Goal: Task Accomplishment & Management: Complete application form

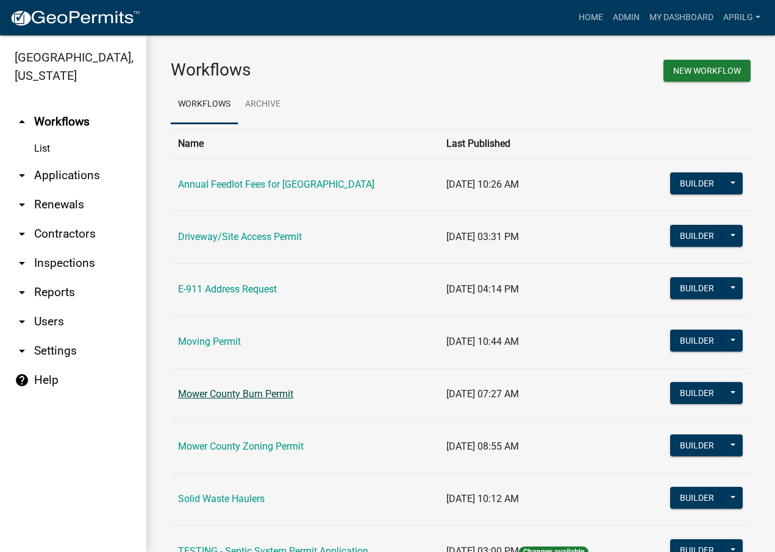
click at [227, 394] on link "Mower County Burn Permit" at bounding box center [235, 394] width 115 height 12
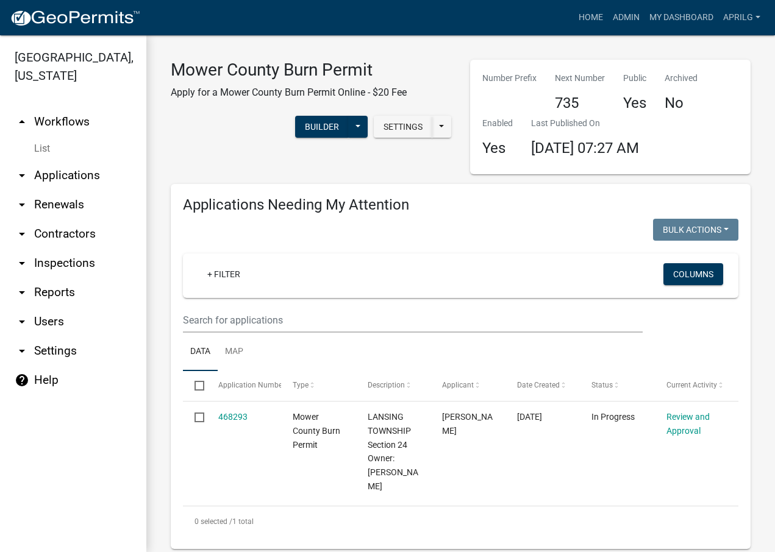
select select "1: 25"
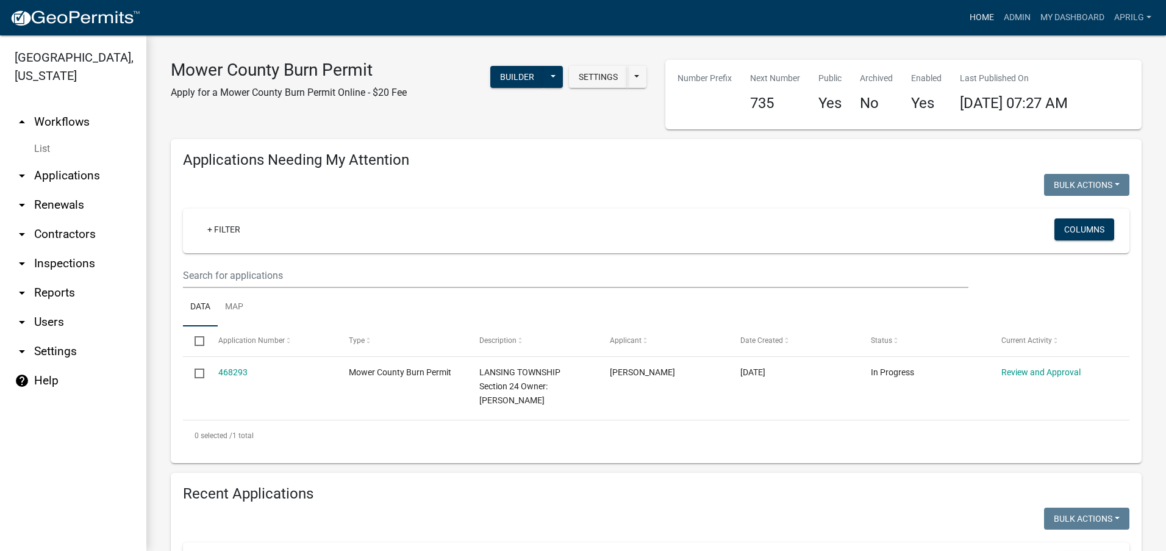
click at [774, 12] on link "Home" at bounding box center [982, 17] width 34 height 23
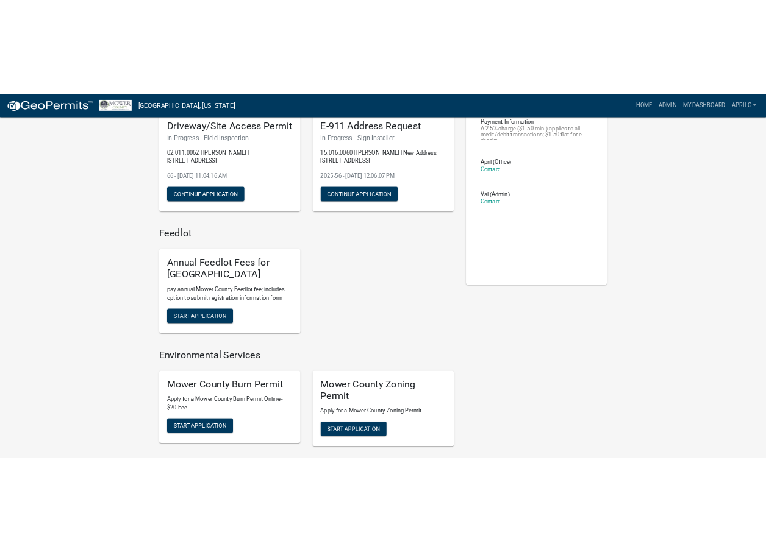
scroll to position [122, 0]
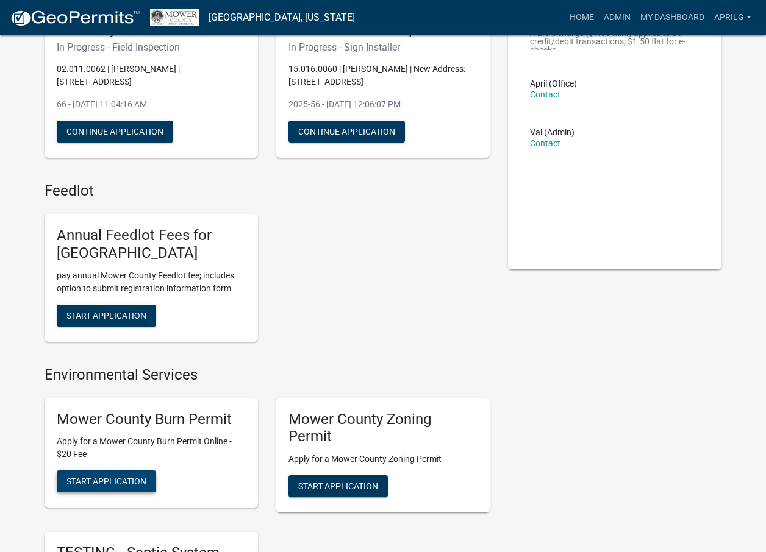
click at [125, 479] on span "Start Application" at bounding box center [106, 482] width 80 height 10
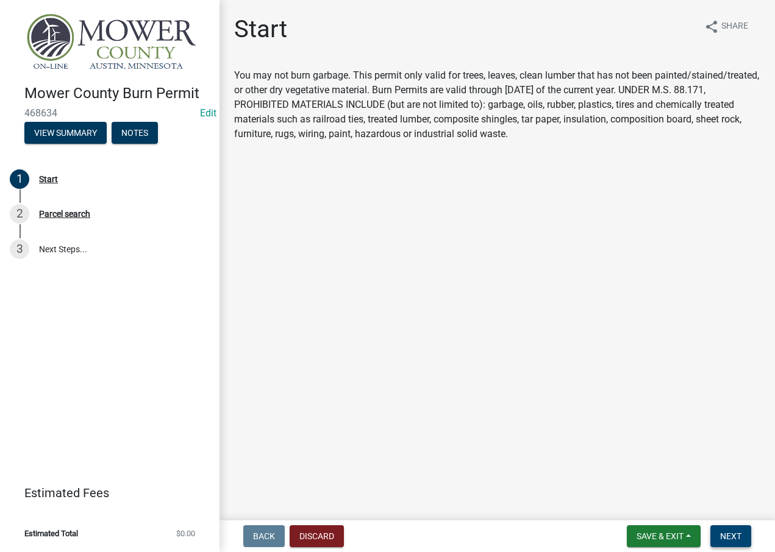
click at [733, 538] on span "Next" at bounding box center [730, 537] width 21 height 10
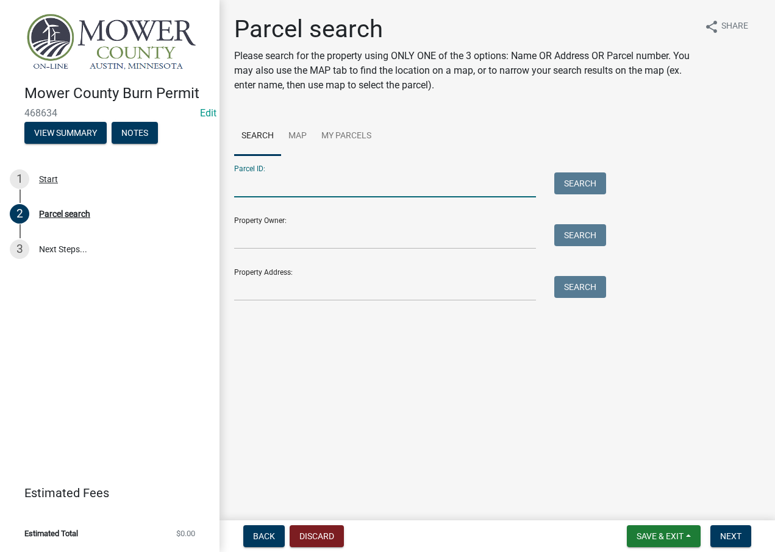
click at [251, 185] on input "Parcel ID:" at bounding box center [385, 185] width 302 height 25
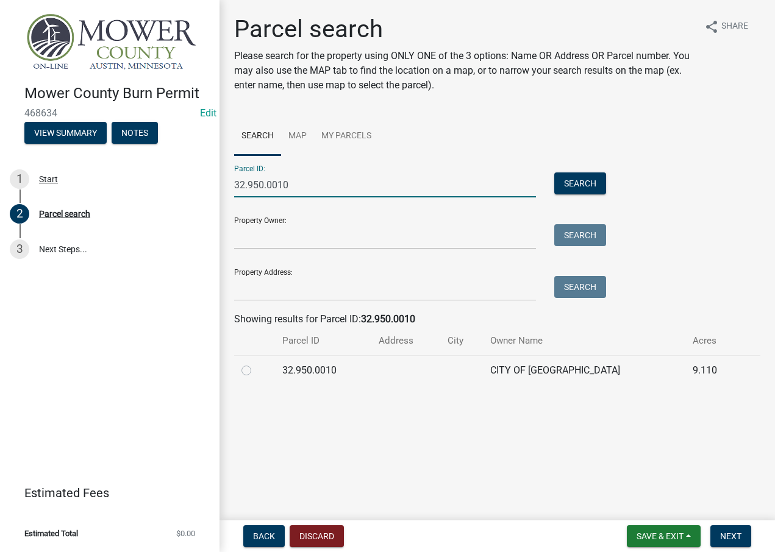
type input "32.950.0010"
click at [256, 363] on label at bounding box center [256, 363] width 0 height 0
click at [256, 370] on input "radio" at bounding box center [260, 367] width 8 height 8
radio input "true"
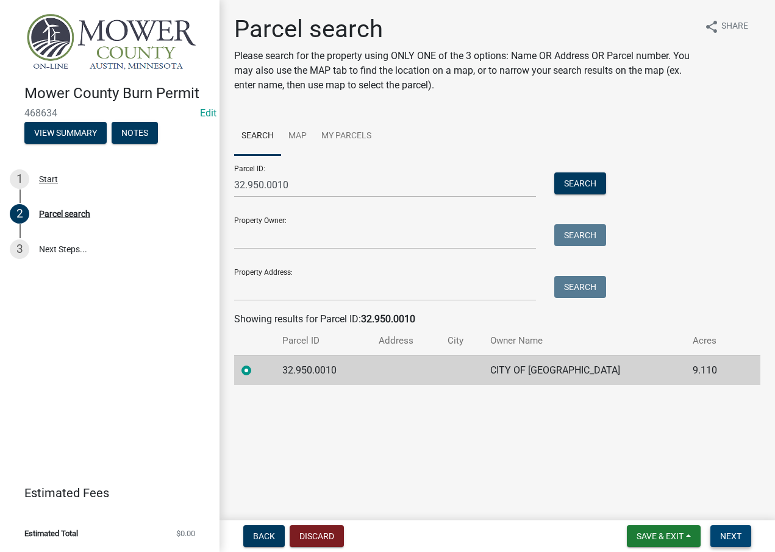
click at [728, 537] on span "Next" at bounding box center [730, 537] width 21 height 10
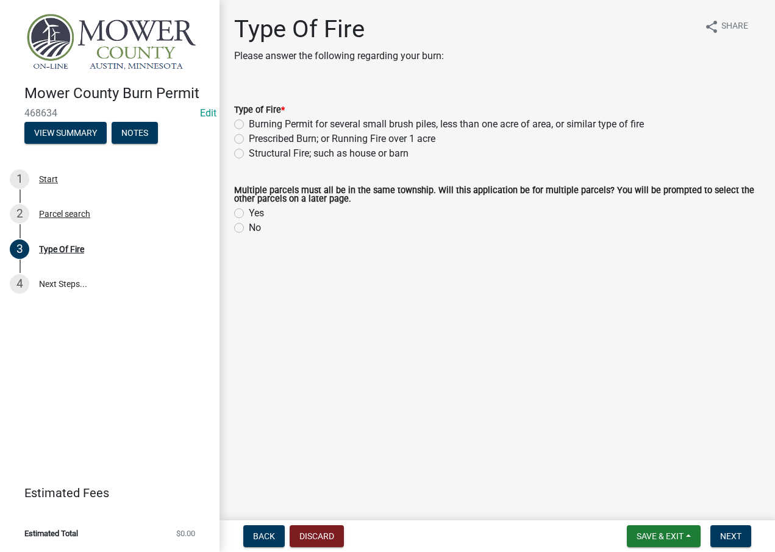
click at [249, 126] on label "Burning Permit for several small brush piles, less than one acre of area, or si…" at bounding box center [446, 124] width 395 height 15
click at [249, 125] on input "Burning Permit for several small brush piles, less than one acre of area, or si…" at bounding box center [253, 121] width 8 height 8
radio input "true"
click at [244, 229] on div "No" at bounding box center [497, 228] width 526 height 15
click at [249, 227] on label "No" at bounding box center [255, 228] width 12 height 15
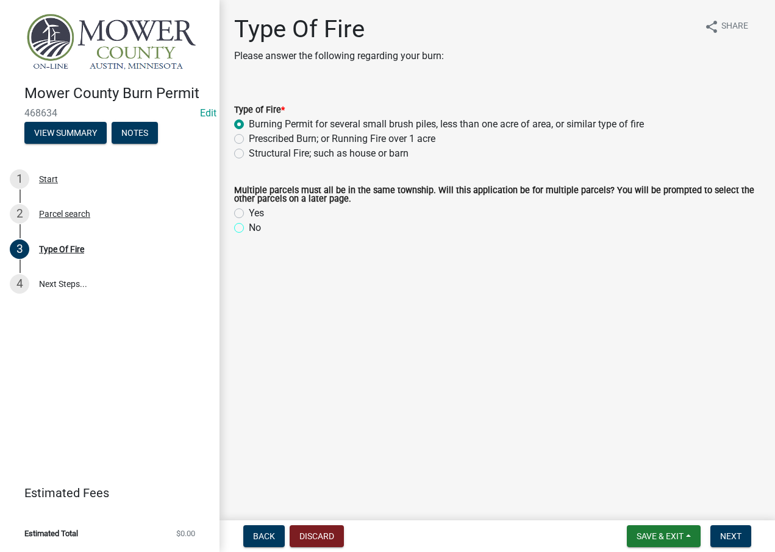
click at [249, 227] on input "No" at bounding box center [253, 225] width 8 height 8
radio input "true"
drag, startPoint x: 730, startPoint y: 535, endPoint x: 731, endPoint y: 529, distance: 6.2
click at [731, 534] on span "Next" at bounding box center [730, 537] width 21 height 10
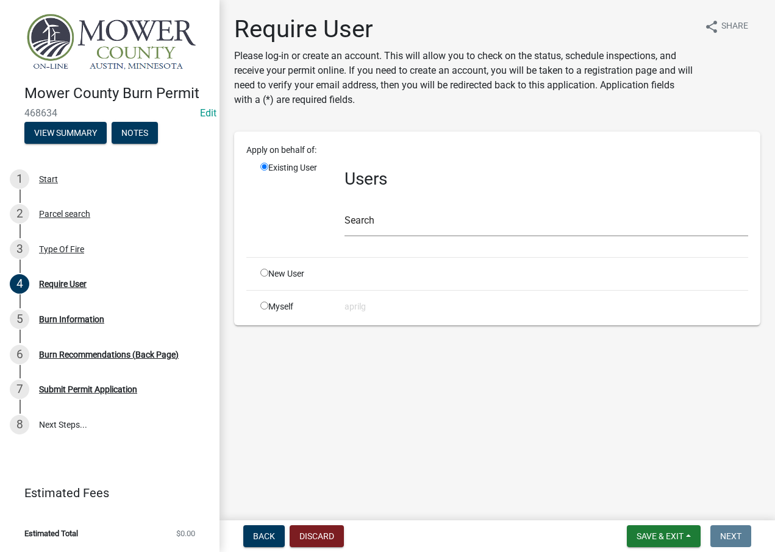
click at [264, 310] on div "Myself" at bounding box center [293, 307] width 84 height 13
click at [265, 306] on input "radio" at bounding box center [264, 306] width 8 height 8
radio input "true"
radio input "false"
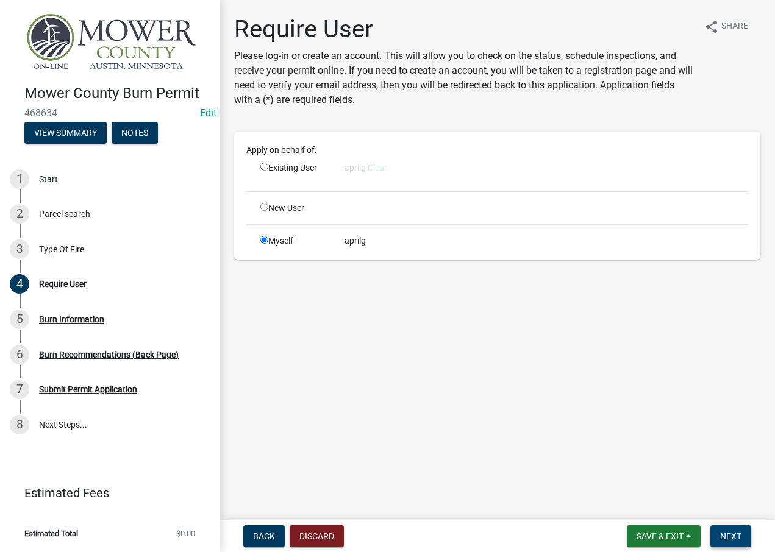
click at [727, 534] on span "Next" at bounding box center [730, 537] width 21 height 10
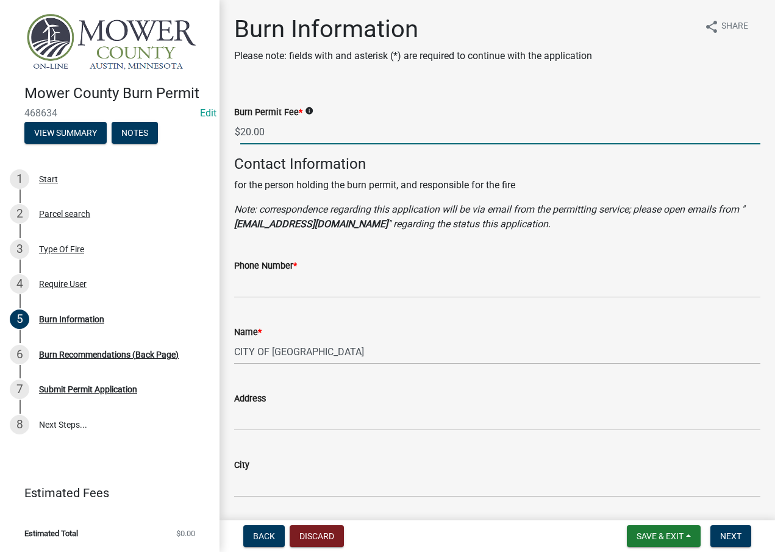
drag, startPoint x: 287, startPoint y: 132, endPoint x: 166, endPoint y: 130, distance: 120.8
click at [166, 130] on div "Mower County Burn Permit 468634 Edit View Summary Notes 1 Start 2 Parcel search…" at bounding box center [387, 276] width 775 height 552
type input "0"
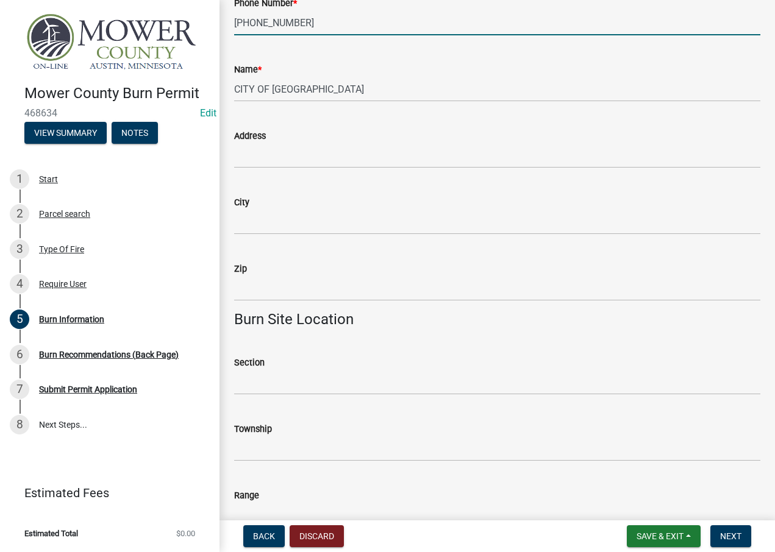
scroll to position [244, 0]
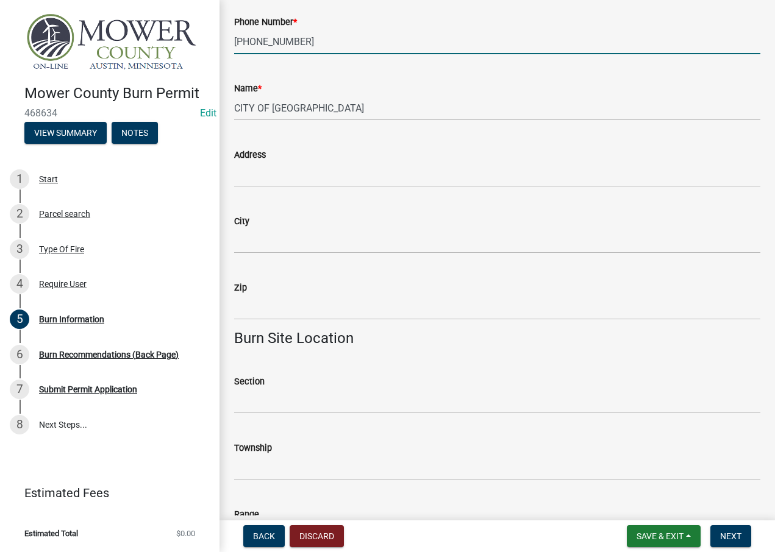
type input "[PHONE_NUMBER]"
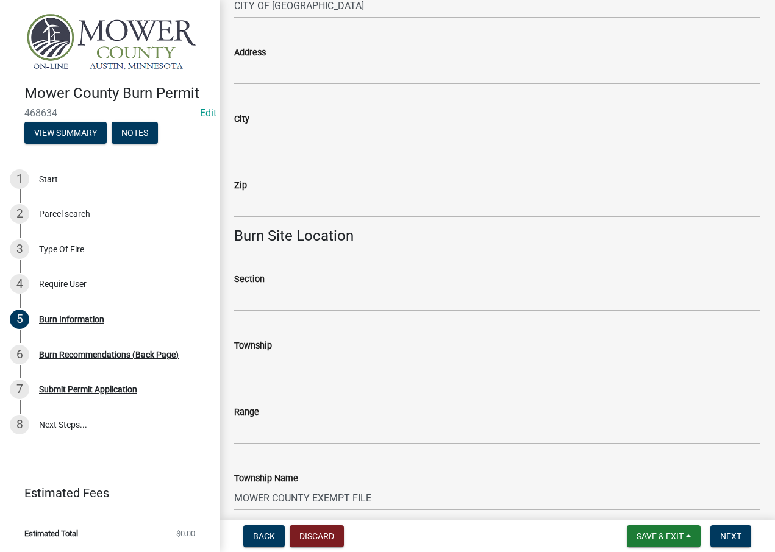
scroll to position [366, 0]
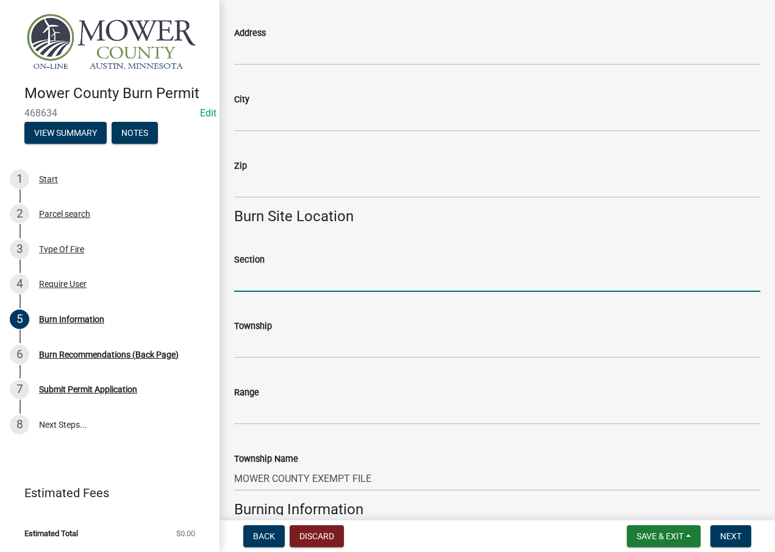
click at [247, 281] on input "Section" at bounding box center [497, 279] width 526 height 25
type input "09"
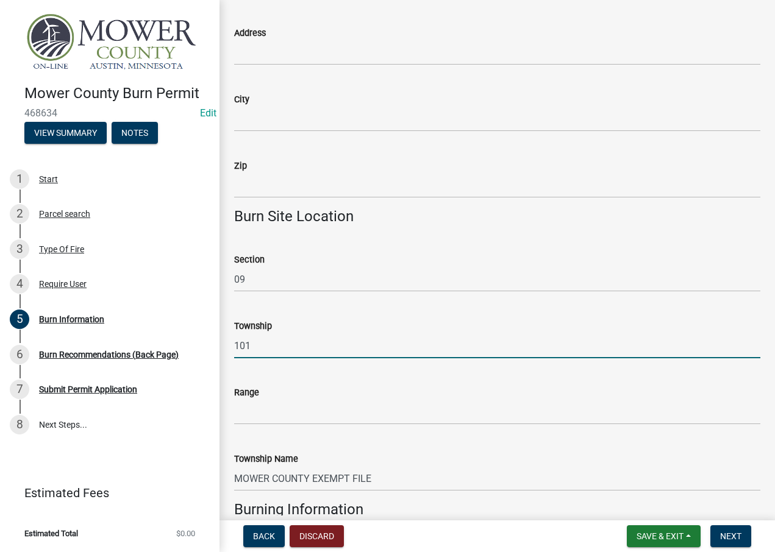
type input "101"
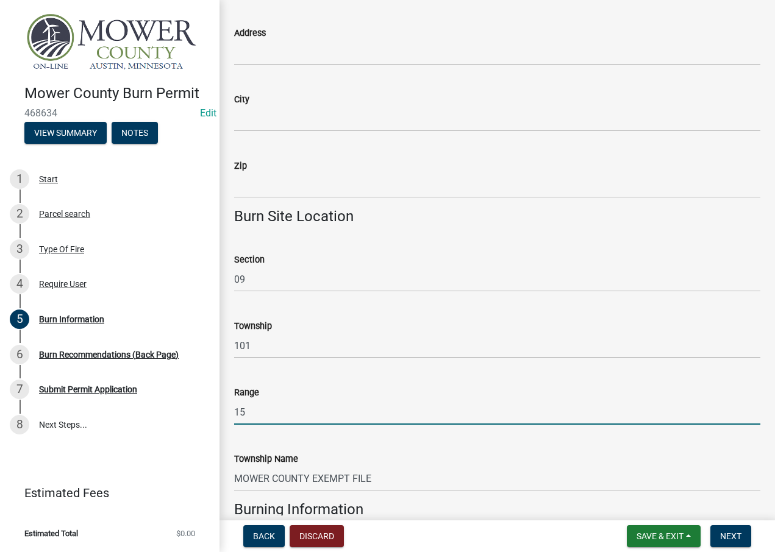
type input "15"
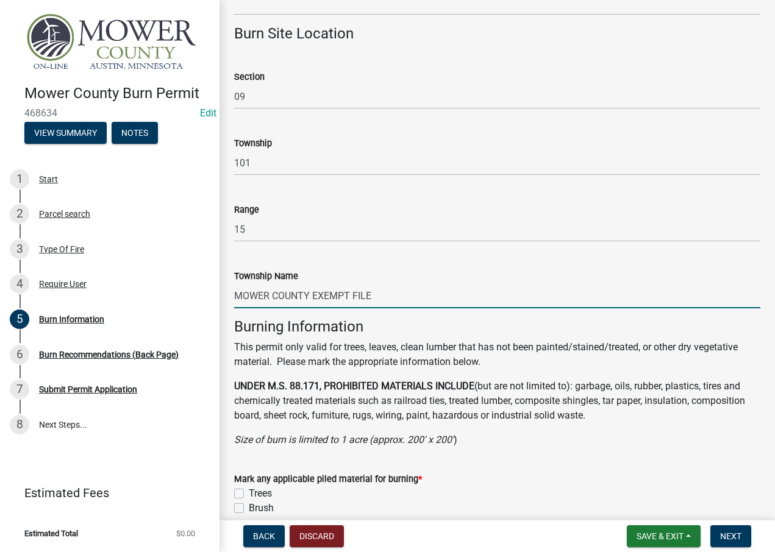
scroll to position [610, 0]
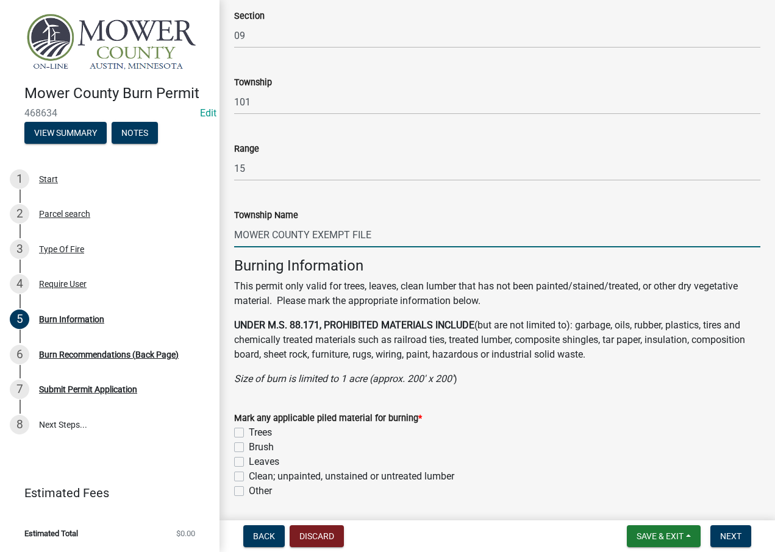
click at [385, 234] on input "MOWER COUNTY EXEMPT FILE" at bounding box center [497, 235] width 526 height 25
type input "MOWER COUNTY EXEMPT FILE - TAOPI"
click at [249, 434] on label "Trees" at bounding box center [260, 433] width 23 height 15
click at [249, 434] on input "Trees" at bounding box center [253, 430] width 8 height 8
checkbox input "true"
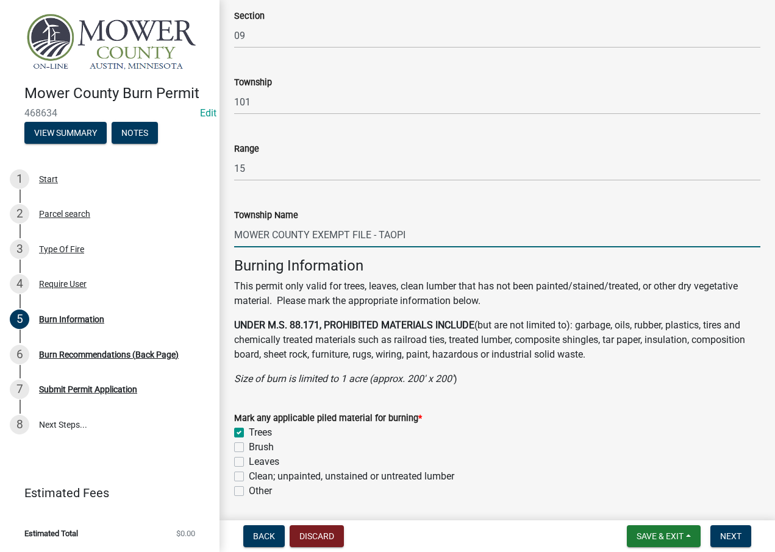
checkbox input "false"
click at [249, 448] on label "Brush" at bounding box center [261, 447] width 25 height 15
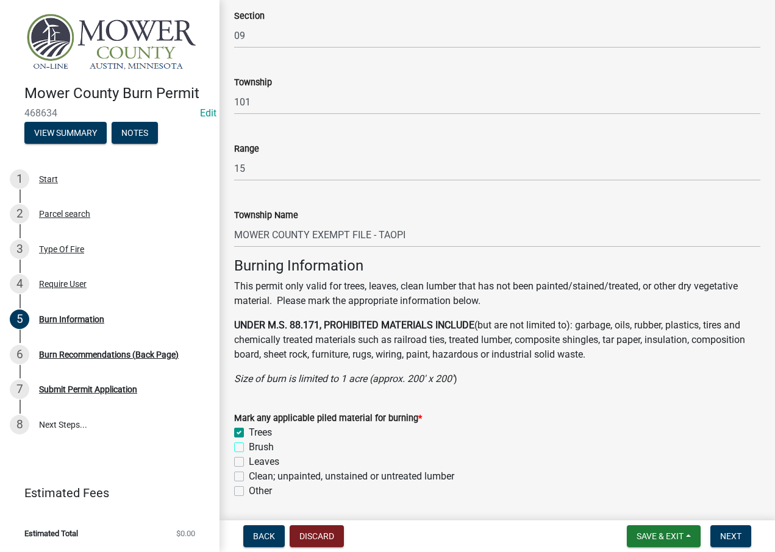
click at [249, 448] on input "Brush" at bounding box center [253, 444] width 8 height 8
checkbox input "true"
checkbox input "false"
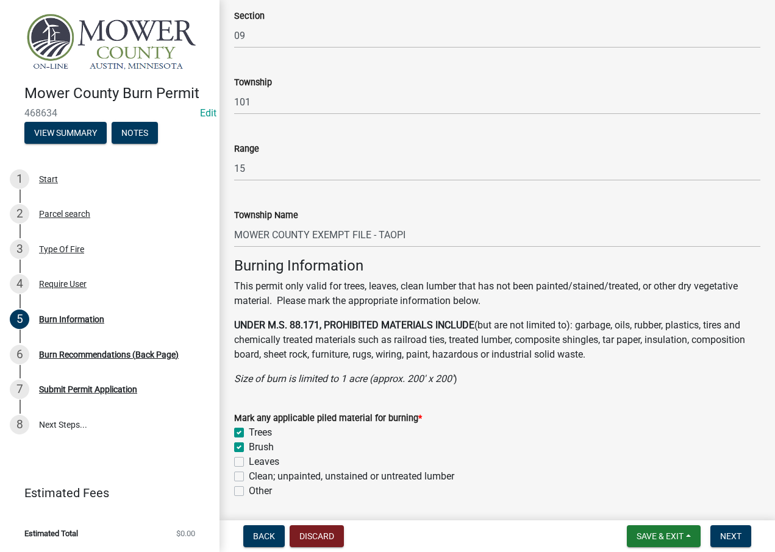
checkbox input "false"
click at [249, 459] on label "Leaves" at bounding box center [264, 462] width 30 height 15
click at [249, 459] on input "Leaves" at bounding box center [253, 459] width 8 height 8
checkbox input "true"
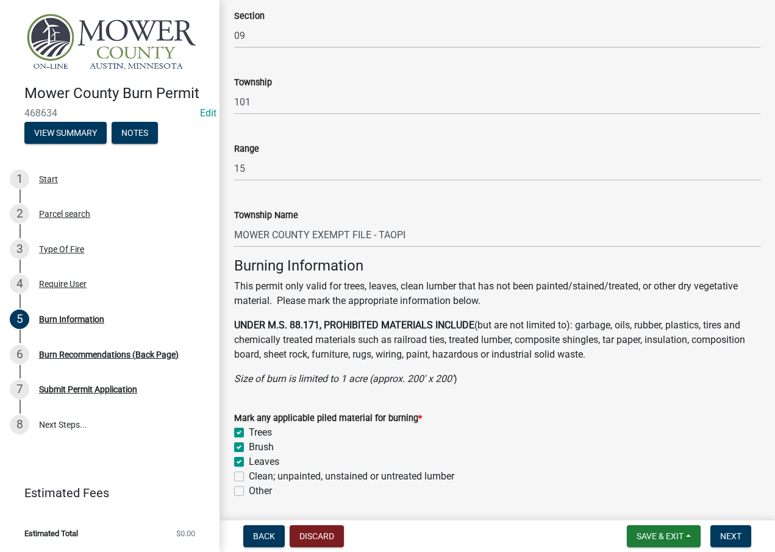
checkbox input "true"
checkbox input "false"
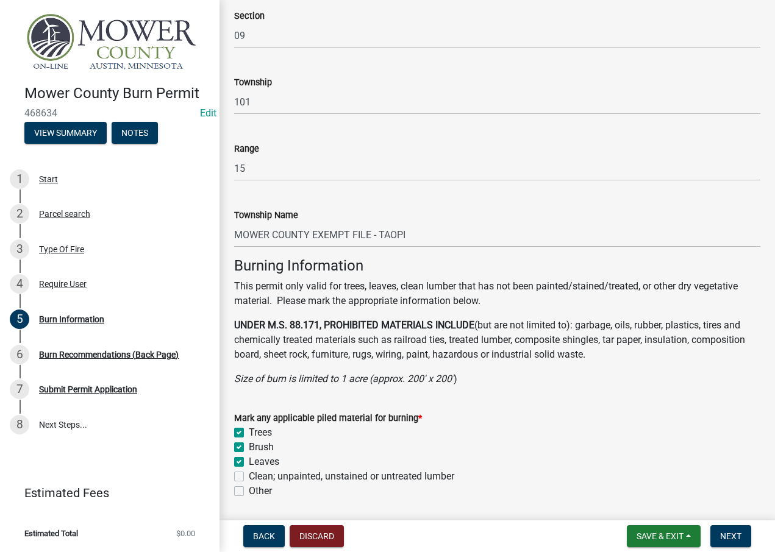
drag, startPoint x: 239, startPoint y: 473, endPoint x: 256, endPoint y: 470, distance: 17.5
click at [249, 474] on label "Clean; unpainted, unstained or untreated lumber" at bounding box center [351, 477] width 205 height 15
click at [249, 474] on input "Clean; unpainted, unstained or untreated lumber" at bounding box center [253, 474] width 8 height 8
checkbox input "true"
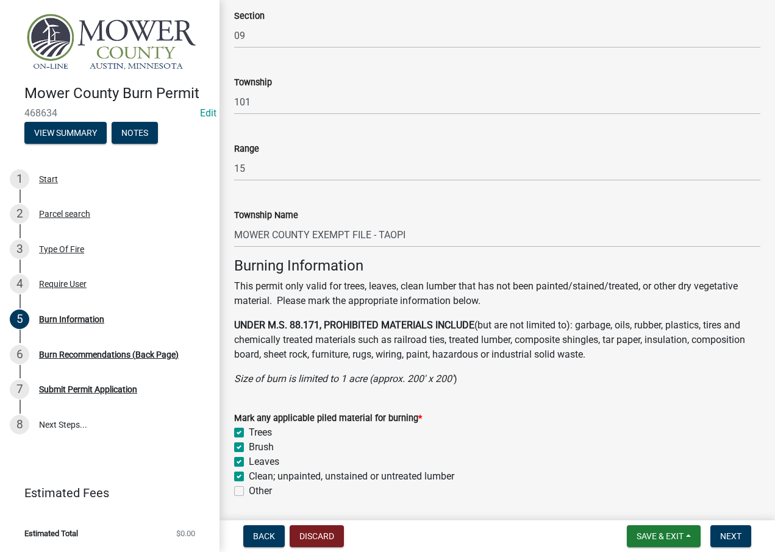
checkbox input "true"
checkbox input "false"
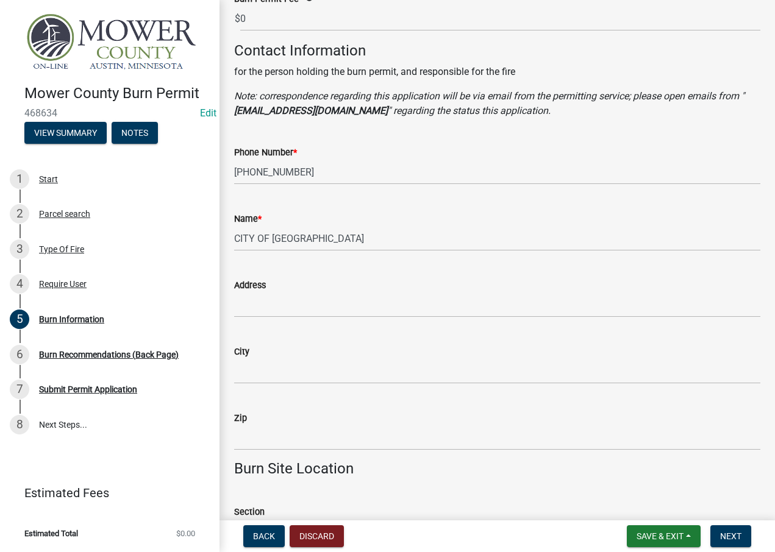
scroll to position [106, 0]
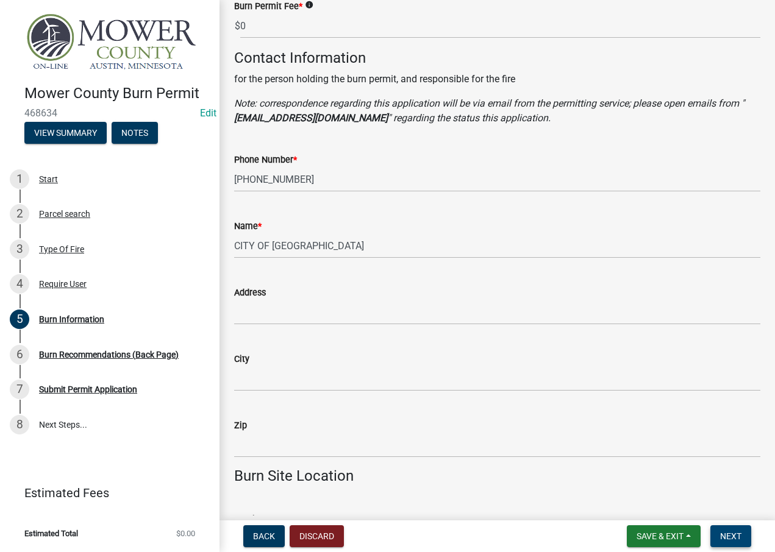
click at [734, 539] on span "Next" at bounding box center [730, 537] width 21 height 10
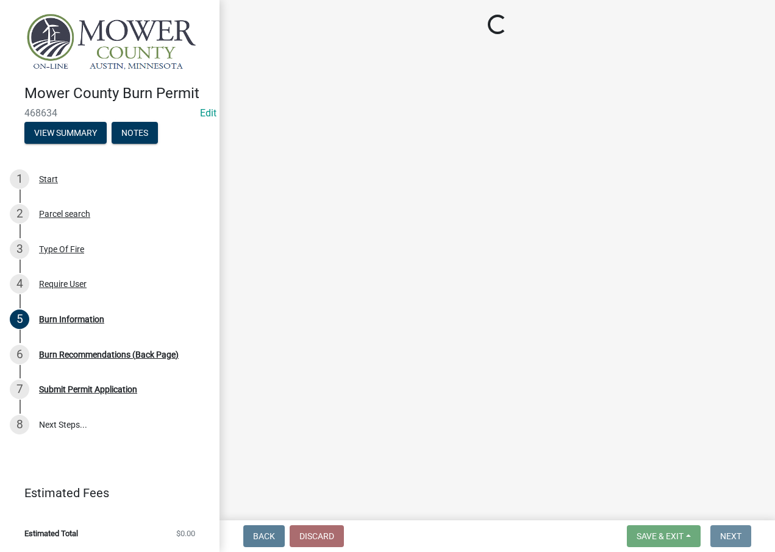
scroll to position [0, 0]
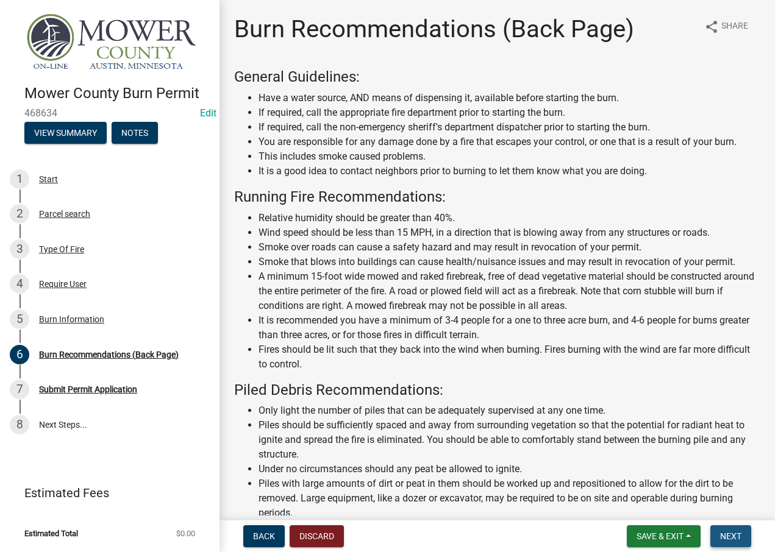
click at [730, 539] on span "Next" at bounding box center [730, 537] width 21 height 10
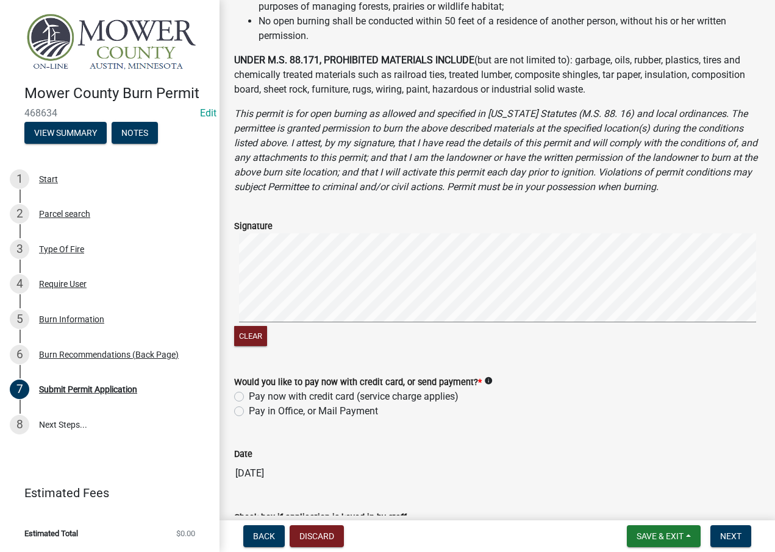
scroll to position [514, 0]
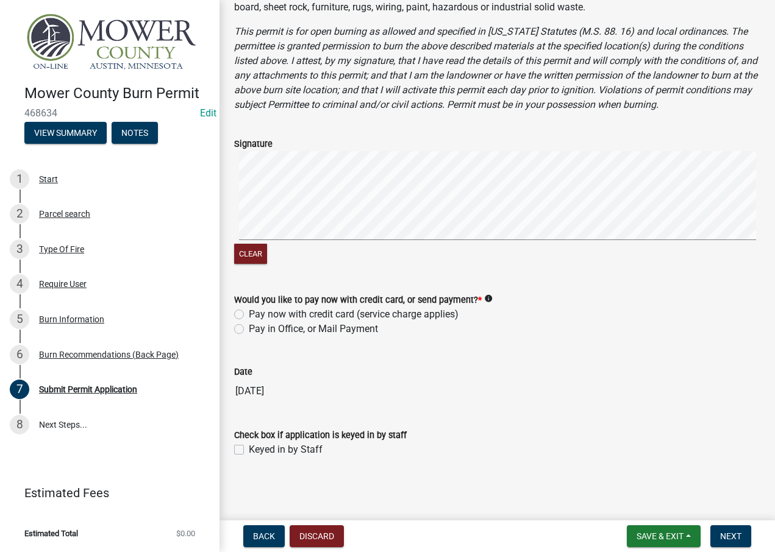
click at [249, 331] on label "Pay in Office, or Mail Payment" at bounding box center [313, 329] width 129 height 15
click at [249, 330] on input "Pay in Office, or Mail Payment" at bounding box center [253, 326] width 8 height 8
radio input "true"
click at [232, 446] on div "Check box if application is keyed in by staff Keyed in by Staff" at bounding box center [497, 435] width 545 height 44
click at [249, 448] on label "Keyed in by Staff" at bounding box center [286, 450] width 74 height 15
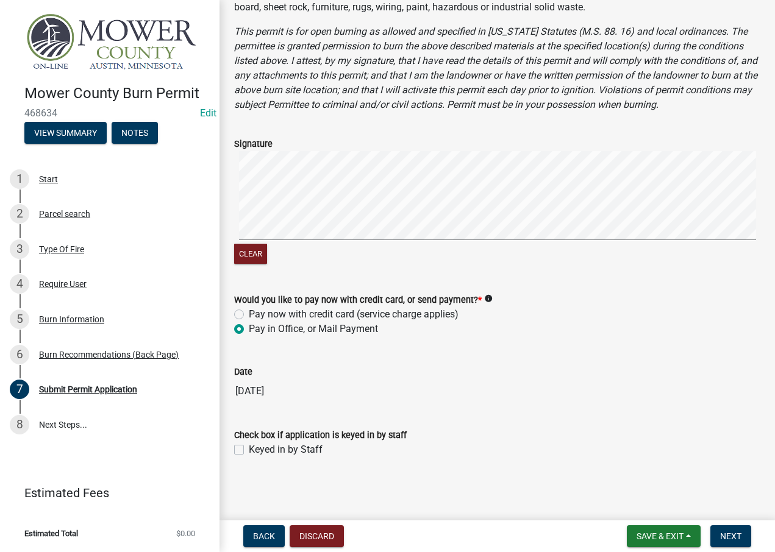
click at [249, 448] on input "Keyed in by Staff" at bounding box center [253, 447] width 8 height 8
checkbox input "true"
click at [733, 536] on span "Next" at bounding box center [730, 537] width 21 height 10
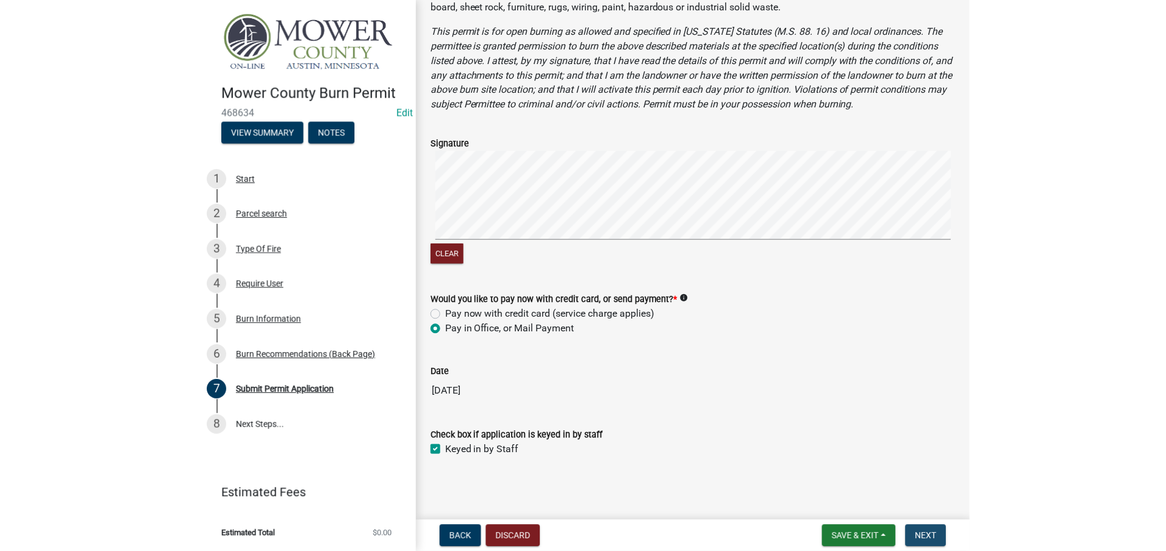
scroll to position [0, 0]
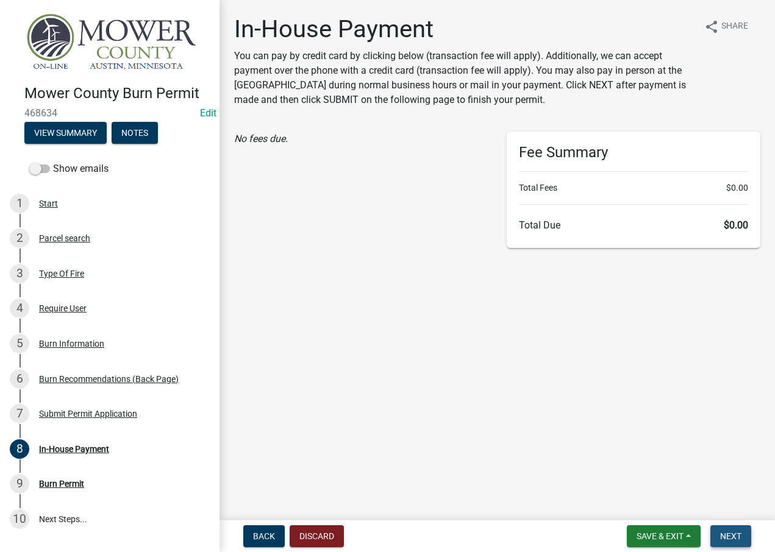
click at [736, 537] on span "Next" at bounding box center [730, 537] width 21 height 10
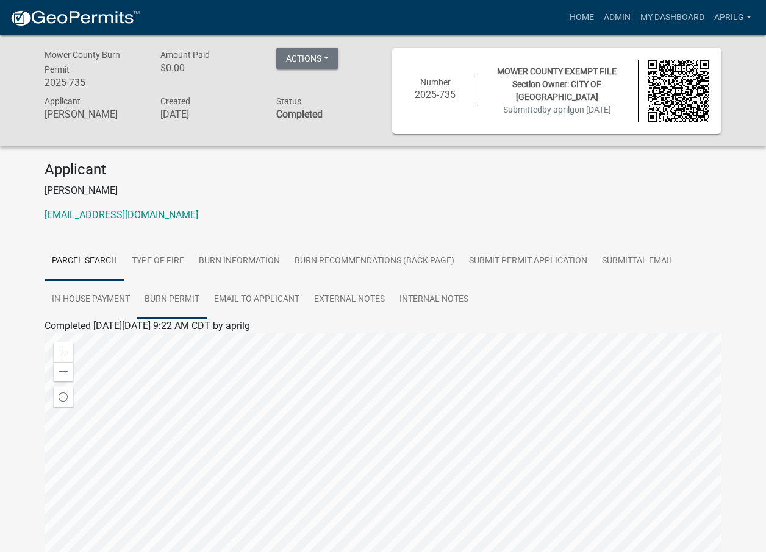
click at [170, 299] on link "Burn Permit" at bounding box center [172, 300] width 70 height 39
click at [88, 345] on link "Burn Permit" at bounding box center [70, 341] width 51 height 12
click at [612, 10] on link "Admin" at bounding box center [617, 17] width 37 height 23
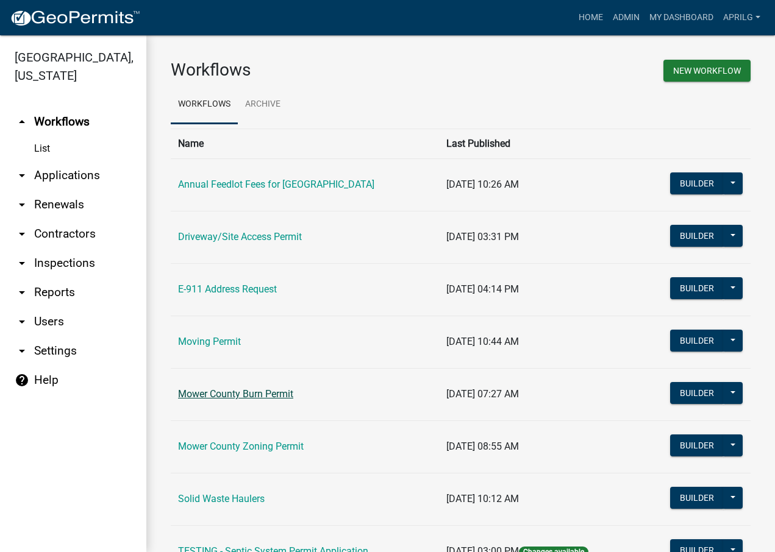
click at [249, 398] on link "Mower County Burn Permit" at bounding box center [235, 394] width 115 height 12
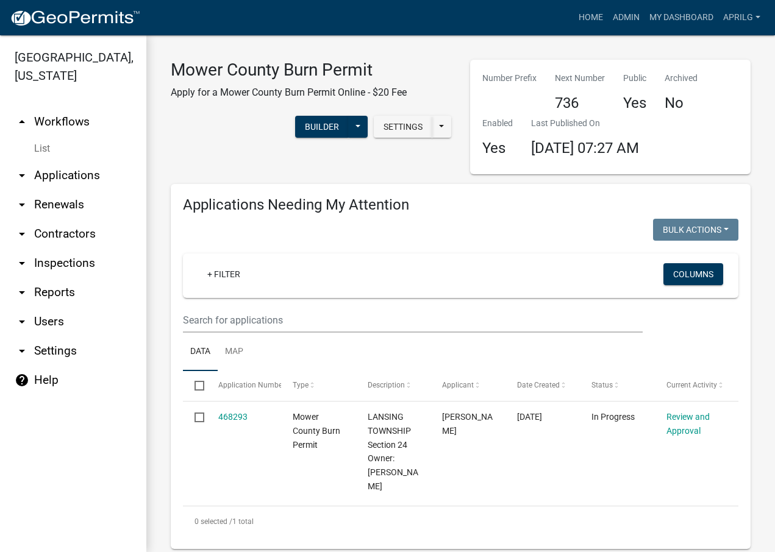
select select "1: 25"
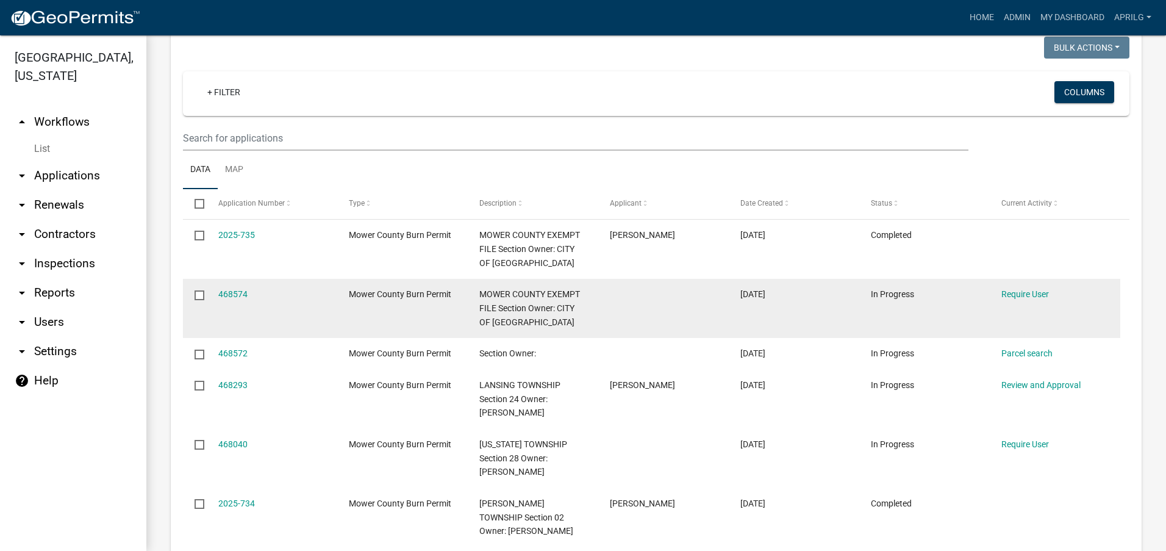
scroll to position [488, 0]
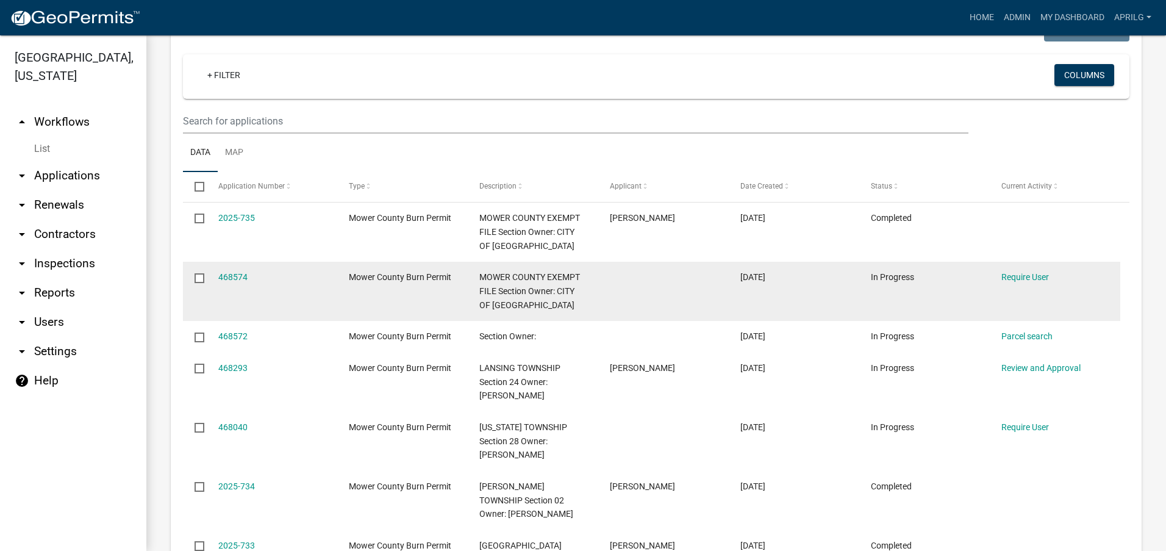
click at [196, 280] on input "checkbox" at bounding box center [199, 277] width 8 height 8
checkbox input "true"
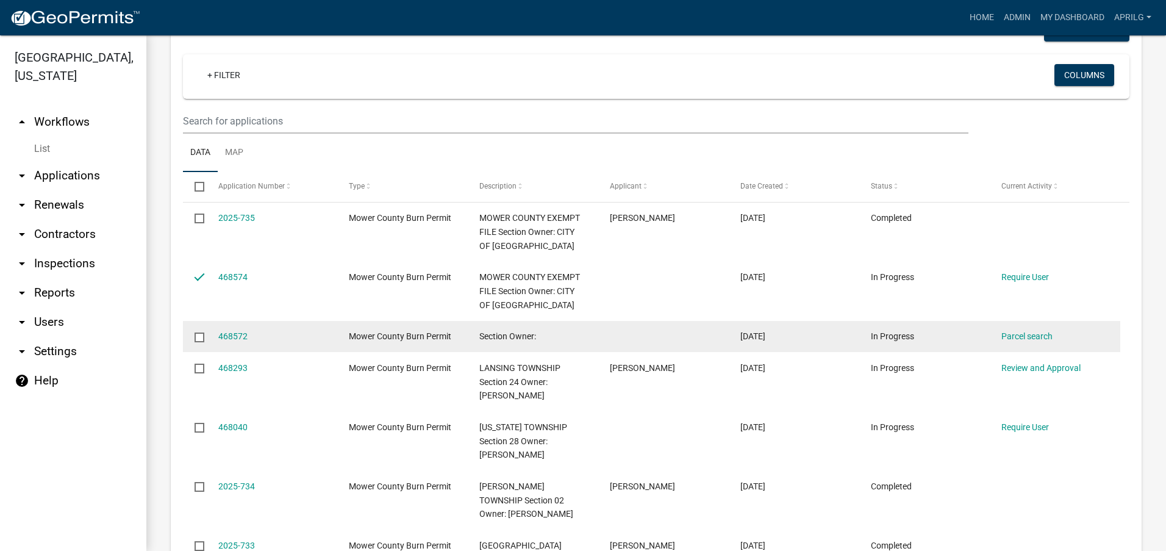
click at [201, 338] on input "checkbox" at bounding box center [199, 336] width 8 height 8
checkbox input "true"
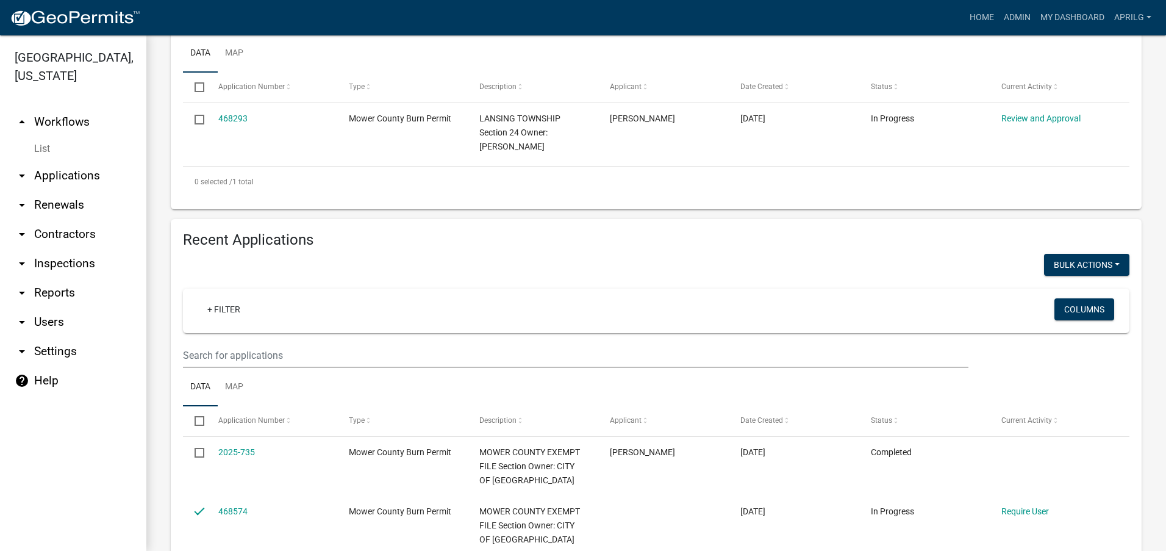
scroll to position [122, 0]
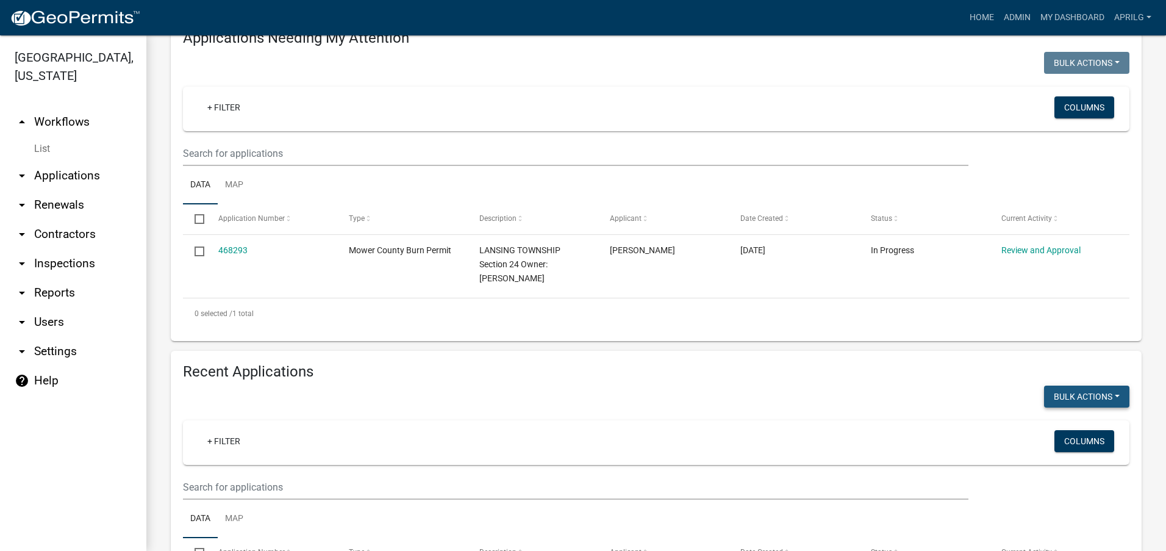
click at [774, 74] on button "Bulk Actions" at bounding box center [1086, 63] width 85 height 22
click at [774, 429] on button "Void" at bounding box center [1081, 427] width 98 height 29
checkbox input "false"
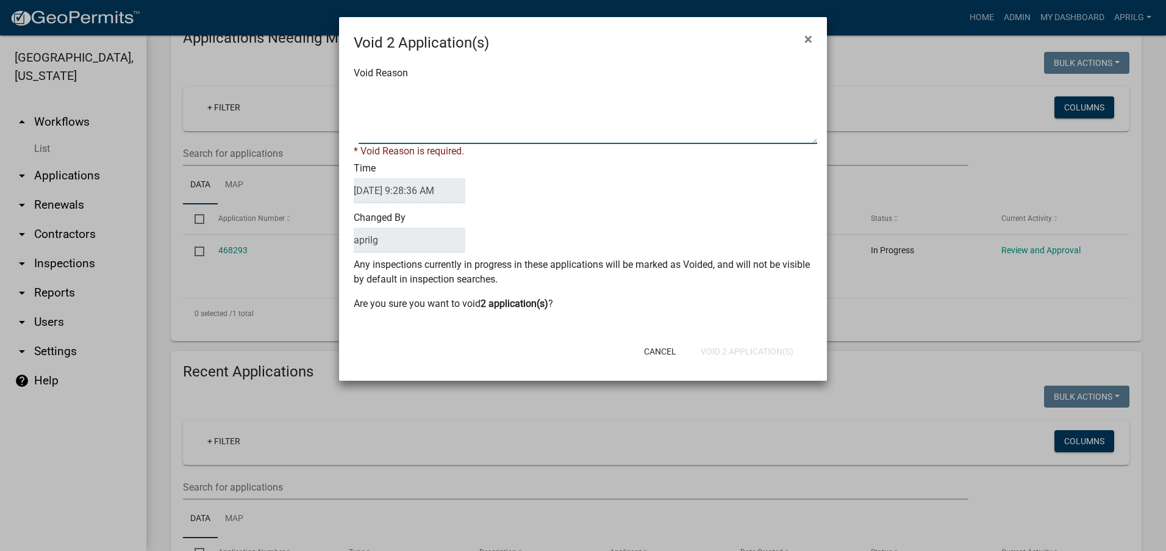
click at [401, 90] on textarea "Void Reason" at bounding box center [588, 113] width 459 height 61
type textarea "incomplete"
click at [721, 352] on div "Cancel Void 2 Application(s)" at bounding box center [662, 351] width 301 height 32
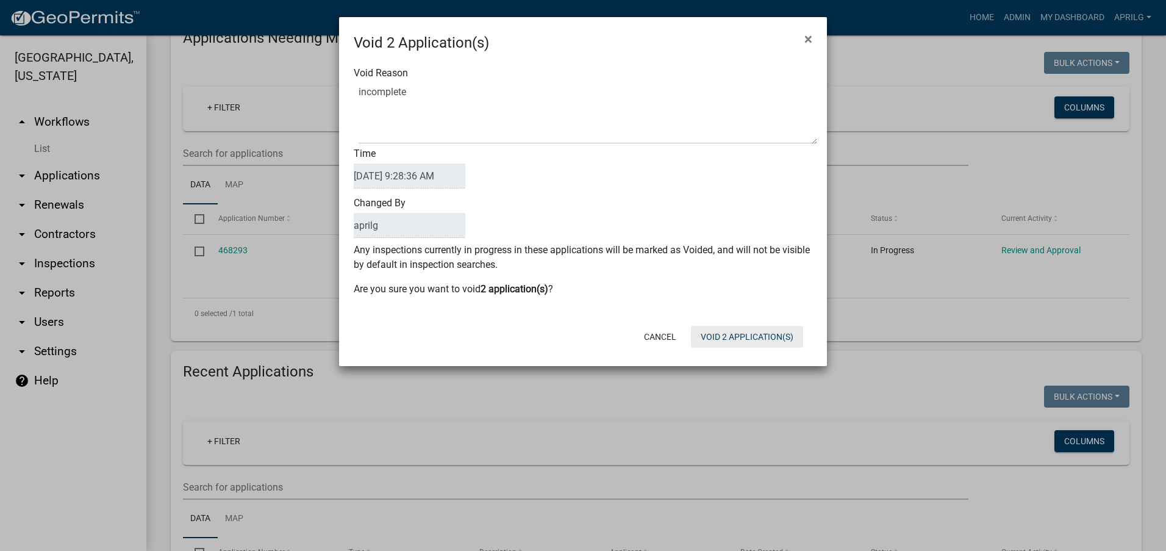
click at [733, 336] on button "Void 2 Application(s)" at bounding box center [747, 337] width 112 height 22
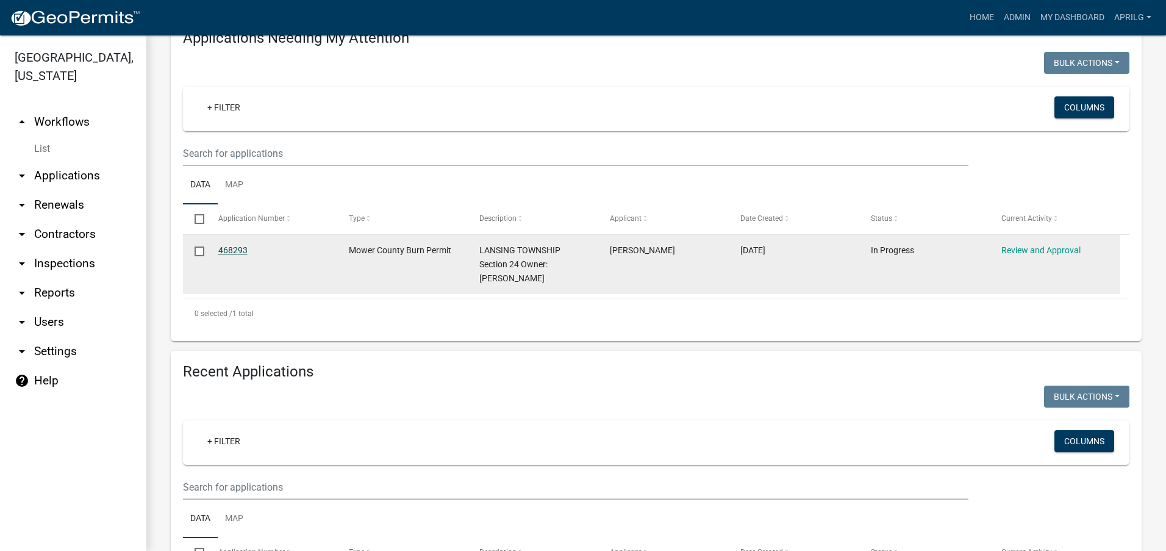
click at [229, 251] on link "468293" at bounding box center [232, 250] width 29 height 10
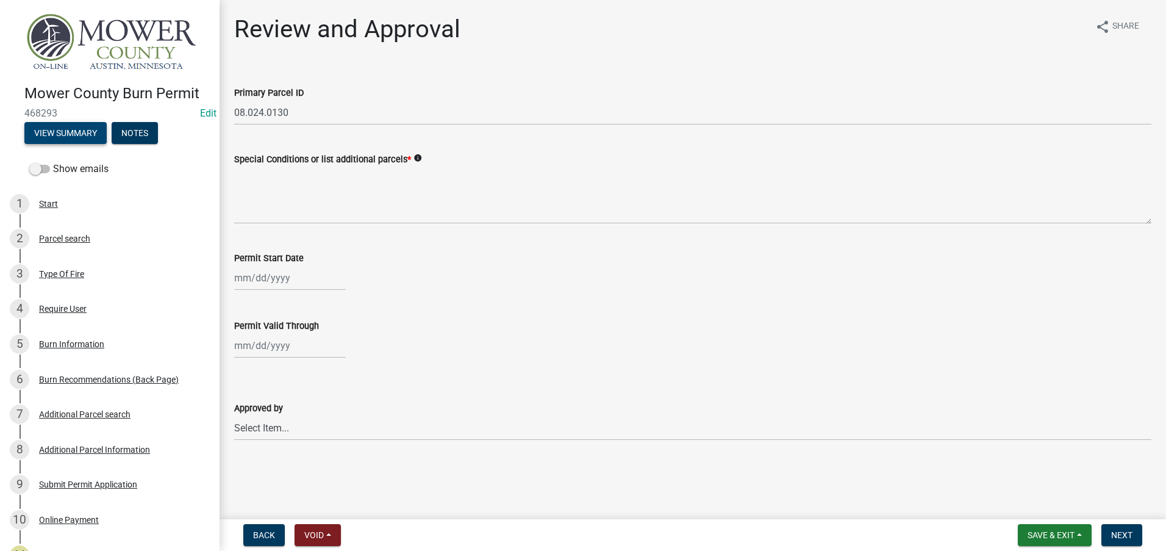
click at [56, 129] on button "View Summary" at bounding box center [65, 133] width 82 height 22
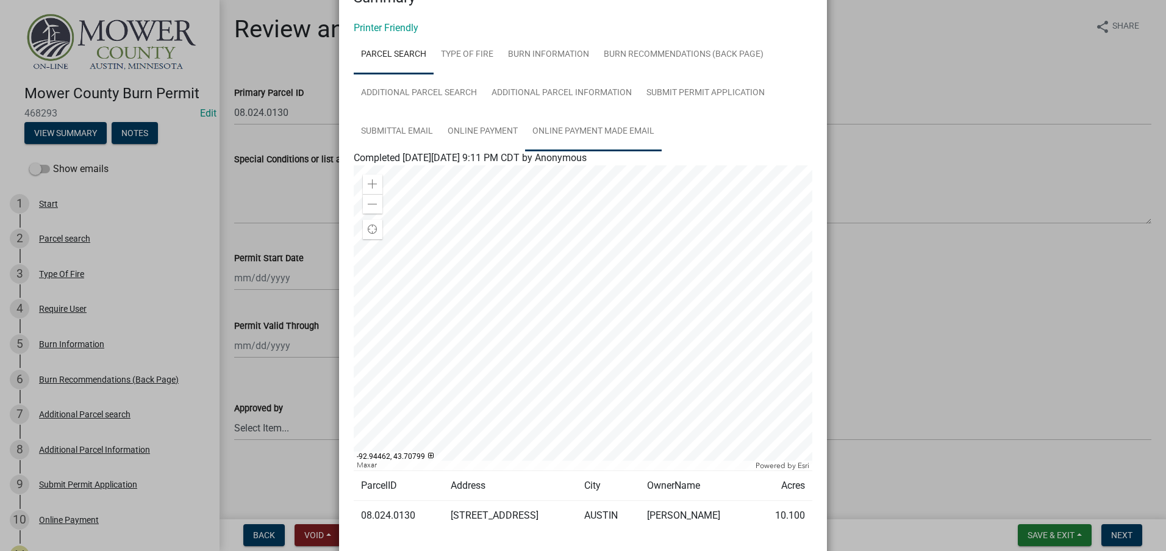
scroll to position [61, 0]
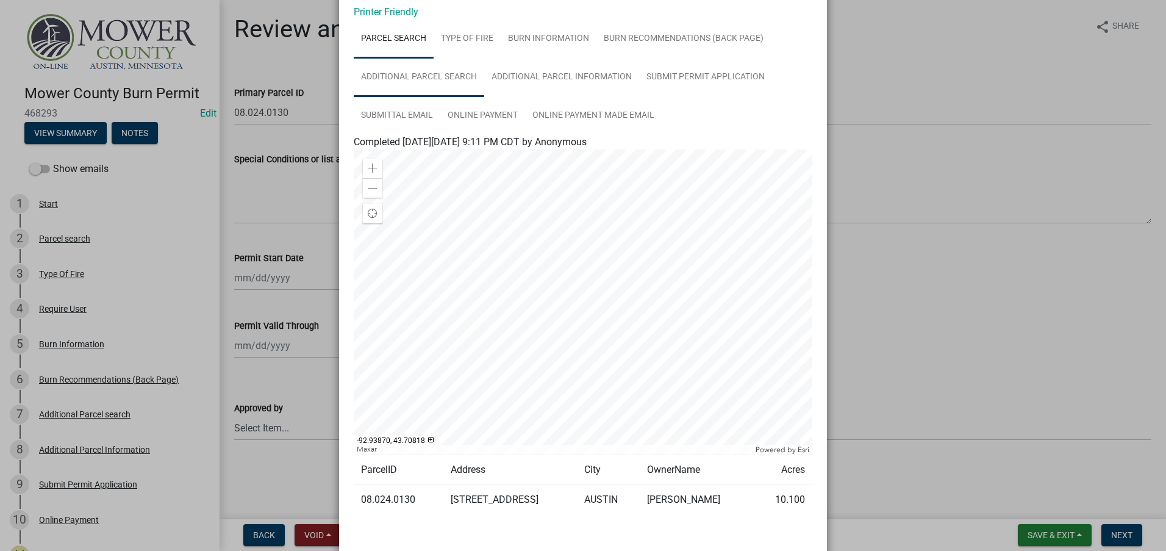
click at [410, 79] on link "Additional Parcel search" at bounding box center [419, 77] width 130 height 39
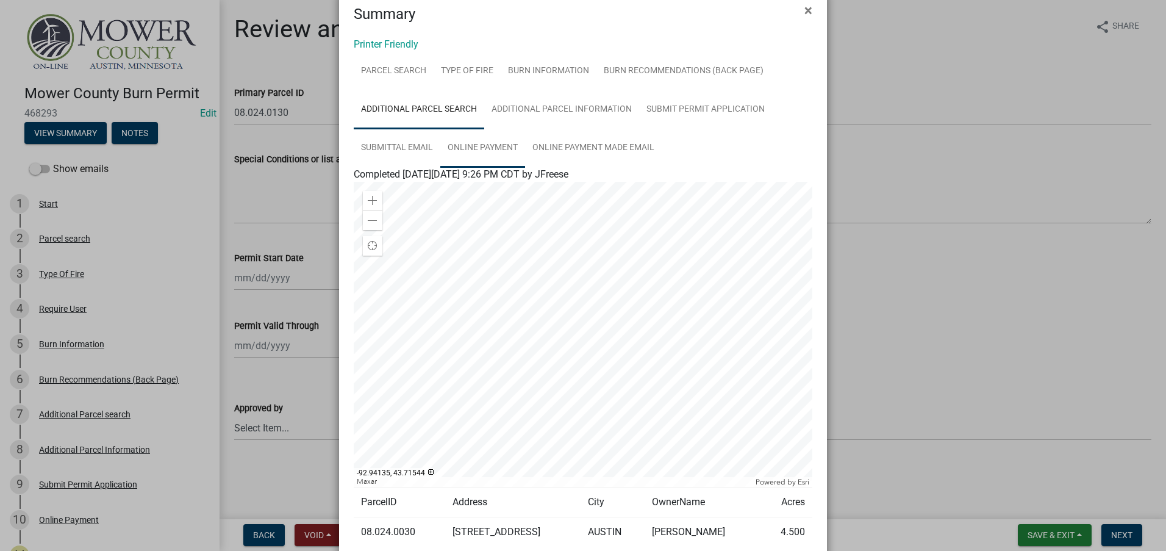
scroll to position [0, 0]
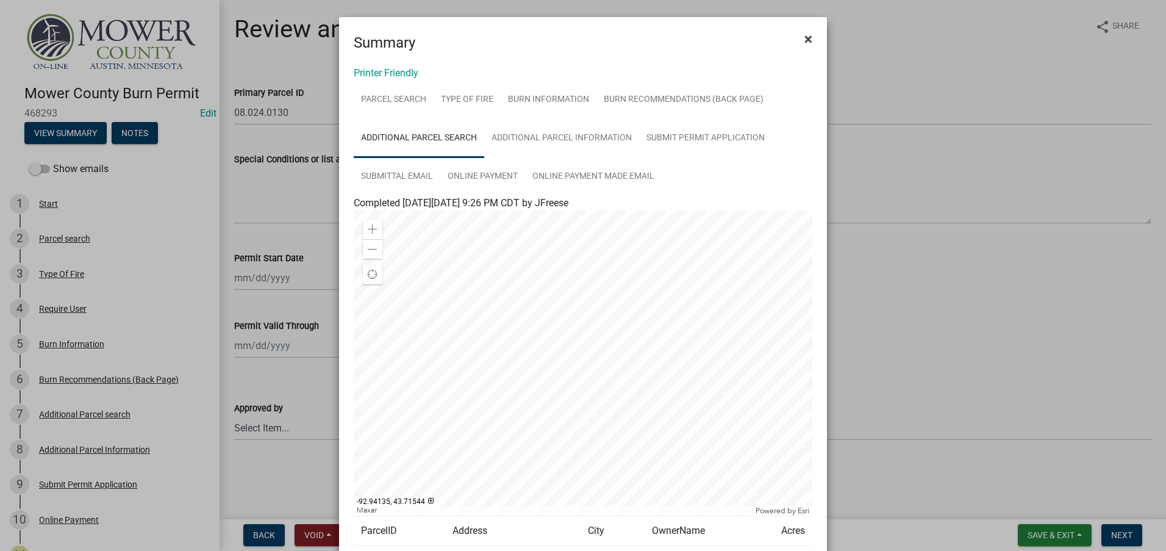
click at [774, 38] on span "×" at bounding box center [808, 38] width 8 height 17
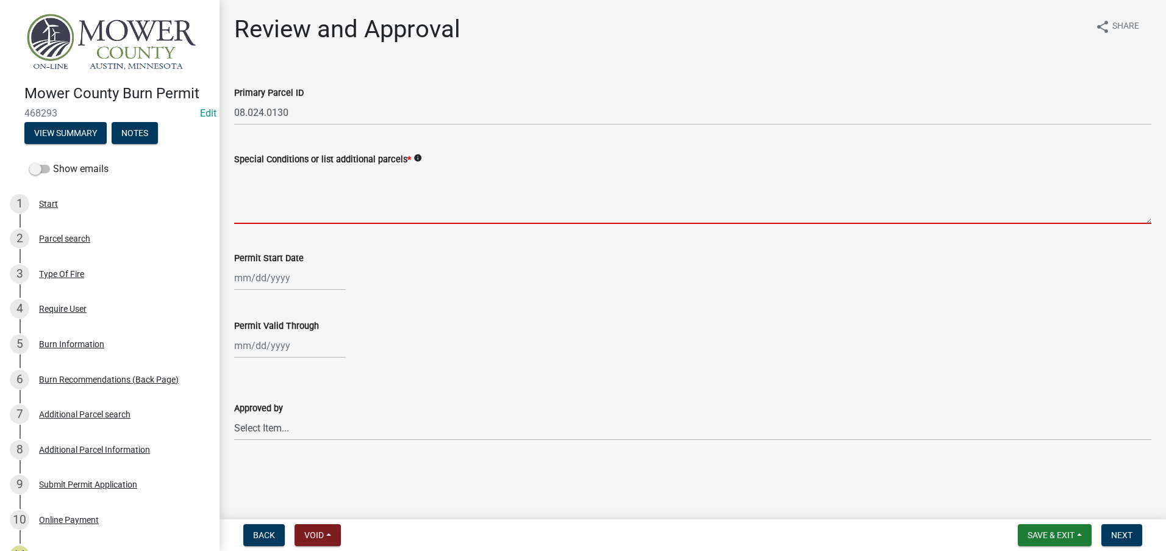
click at [268, 208] on textarea "Special Conditions or list additional parcels *" at bounding box center [692, 194] width 917 height 57
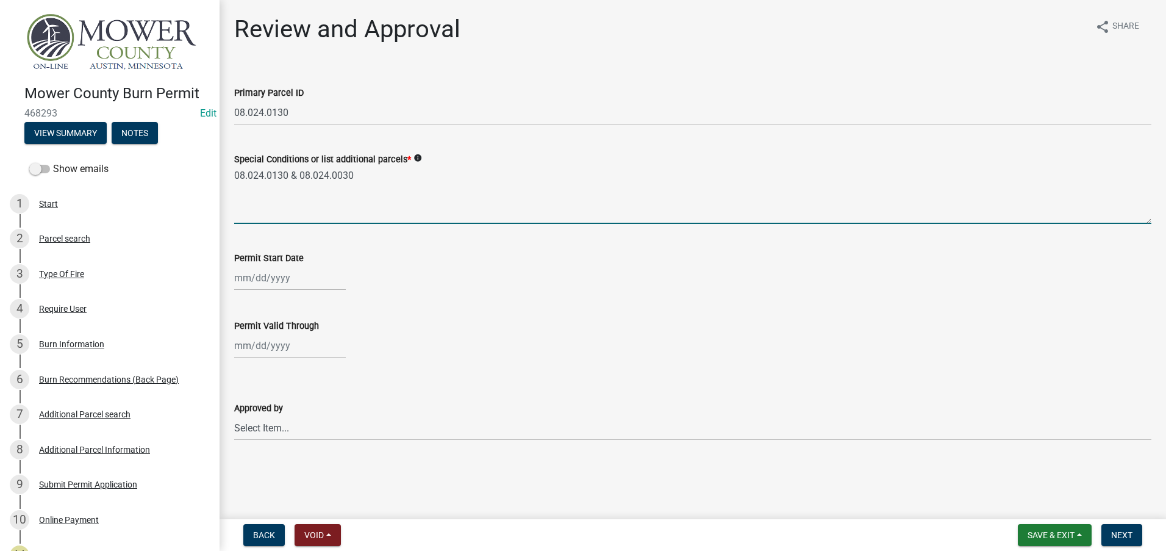
type textarea "08.024.0130 & 08.024.0030"
click at [273, 281] on div at bounding box center [290, 277] width 112 height 25
select select "8"
select select "2025"
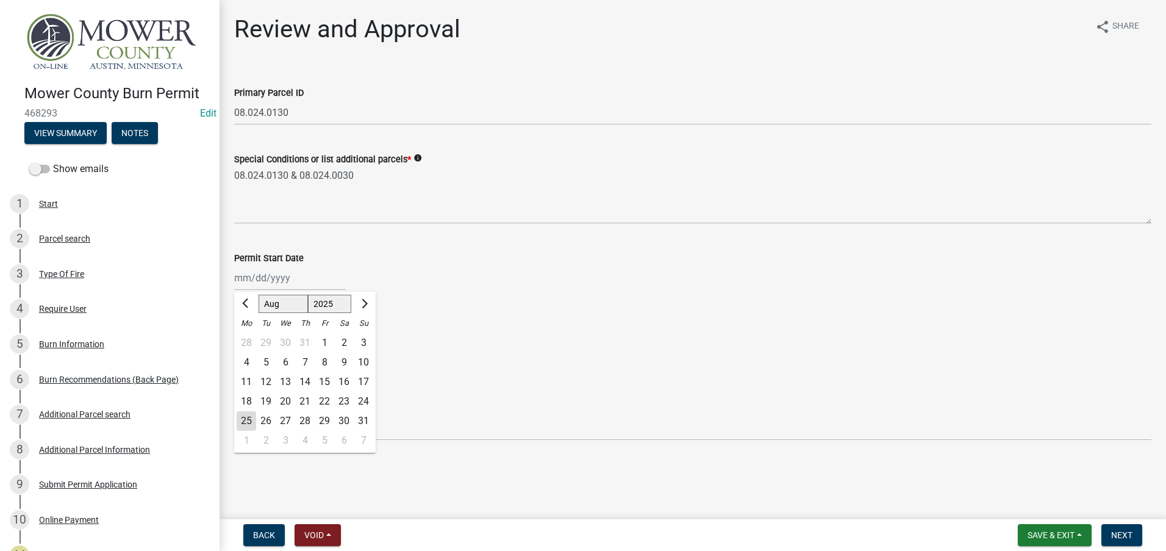
click at [243, 419] on div "25" at bounding box center [247, 421] width 20 height 20
type input "[DATE]"
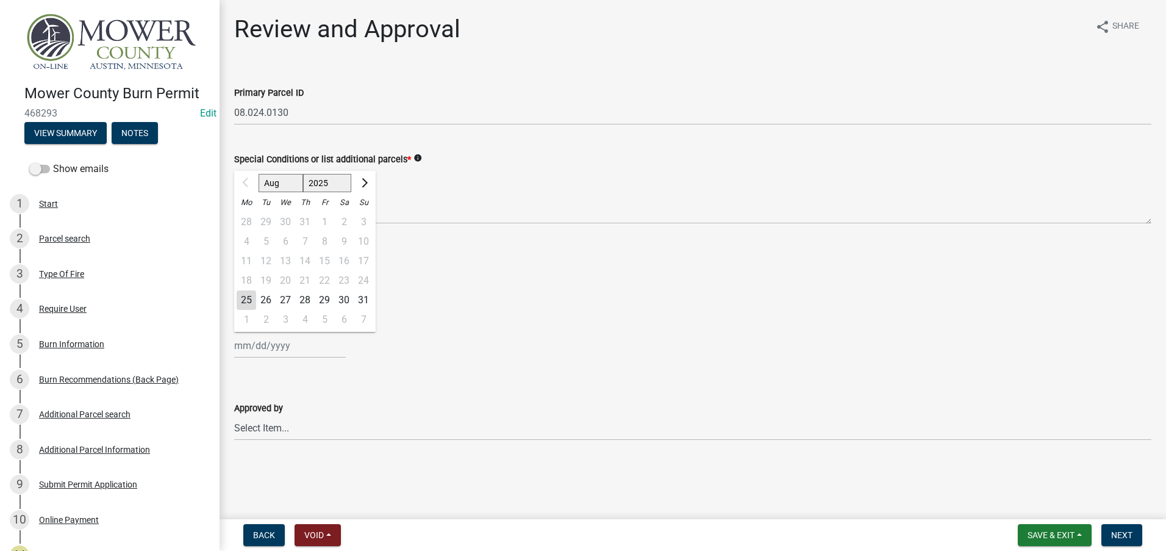
click at [253, 343] on div "Aug Sep Oct Nov [DATE] 2026 2027 2028 2029 2030 2031 2032 2033 2034 2035 2036 2…" at bounding box center [290, 345] width 112 height 25
click at [277, 185] on select "Aug Sep Oct Nov Dec" at bounding box center [281, 183] width 45 height 18
select select "12"
click at [259, 174] on select "Aug Sep Oct Nov Dec" at bounding box center [281, 183] width 45 height 18
click at [282, 298] on div "31" at bounding box center [286, 300] width 20 height 20
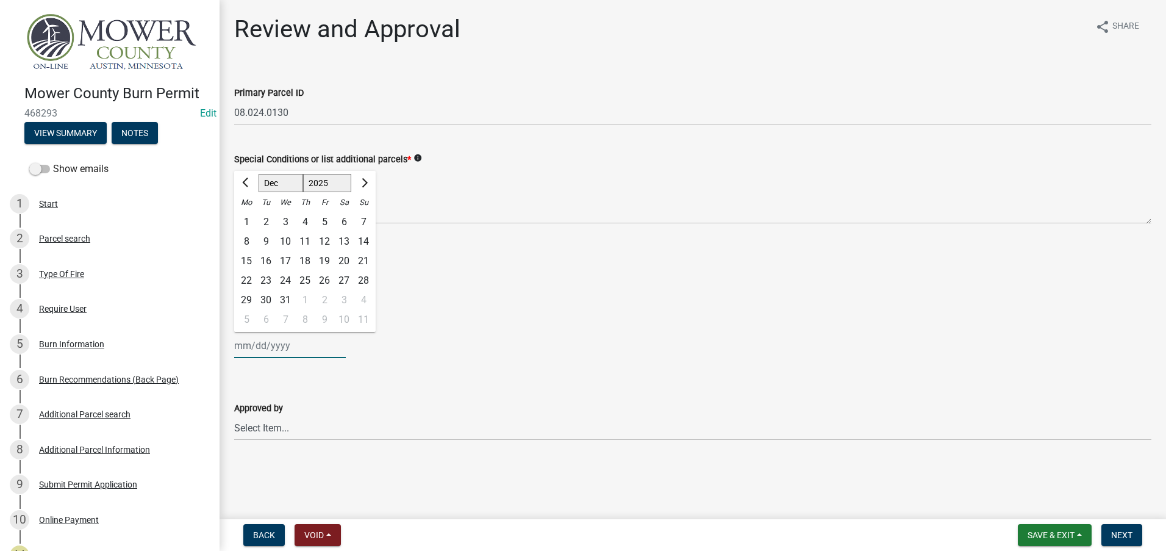
type input "[DATE]"
click at [270, 431] on select "Select Item... [PERSON_NAME] [PERSON_NAME] [PERSON_NAME] [PERSON_NAME] [PERSON_…" at bounding box center [692, 427] width 917 height 25
click at [234, 415] on select "Select Item... [PERSON_NAME] [PERSON_NAME] [PERSON_NAME] [PERSON_NAME] [PERSON_…" at bounding box center [692, 427] width 917 height 25
select select "c98d5071-f88b-41fa-a0b4-b4af1b2453ba"
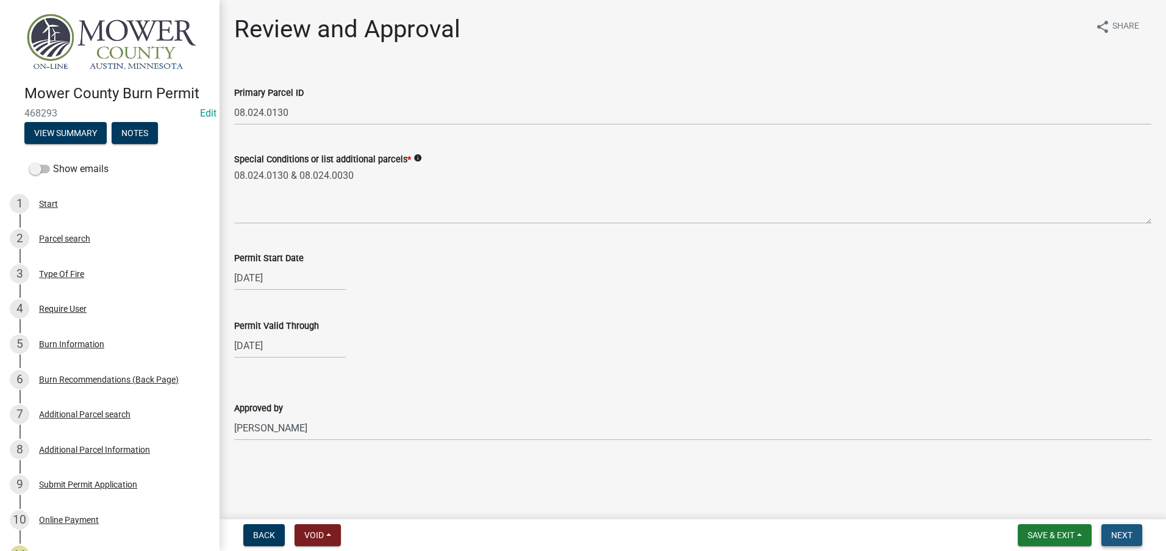
click at [774, 538] on span "Next" at bounding box center [1121, 535] width 21 height 10
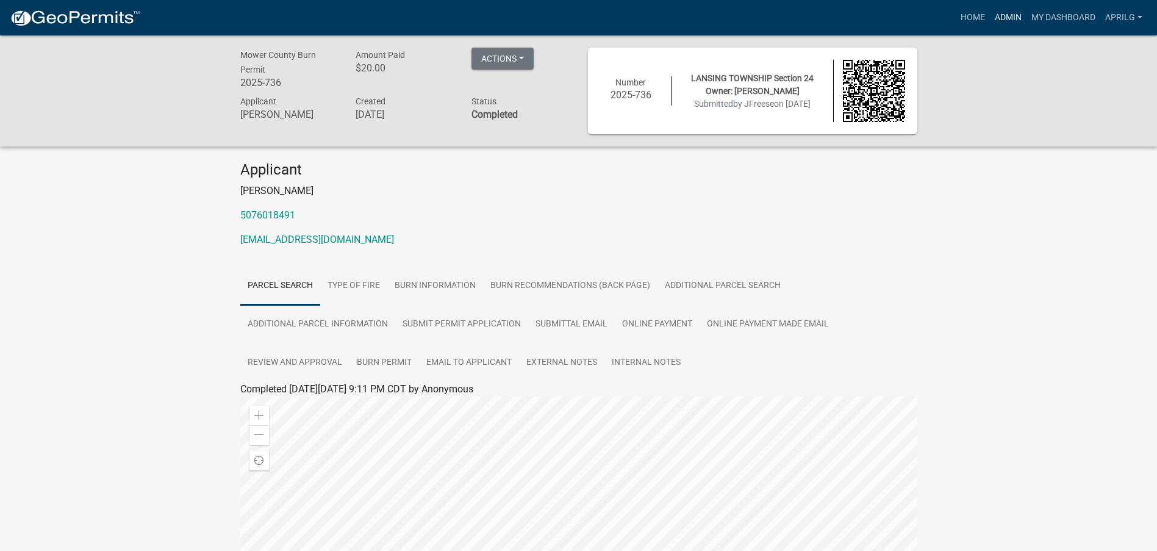
click at [774, 12] on link "Admin" at bounding box center [1008, 17] width 37 height 23
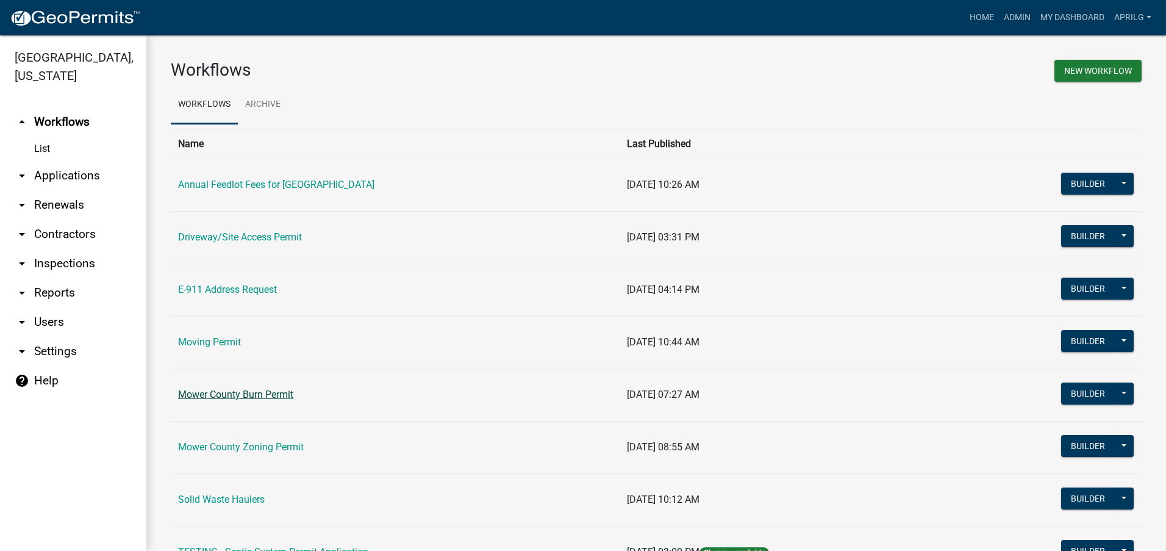
click at [218, 395] on link "Mower County Burn Permit" at bounding box center [235, 394] width 115 height 12
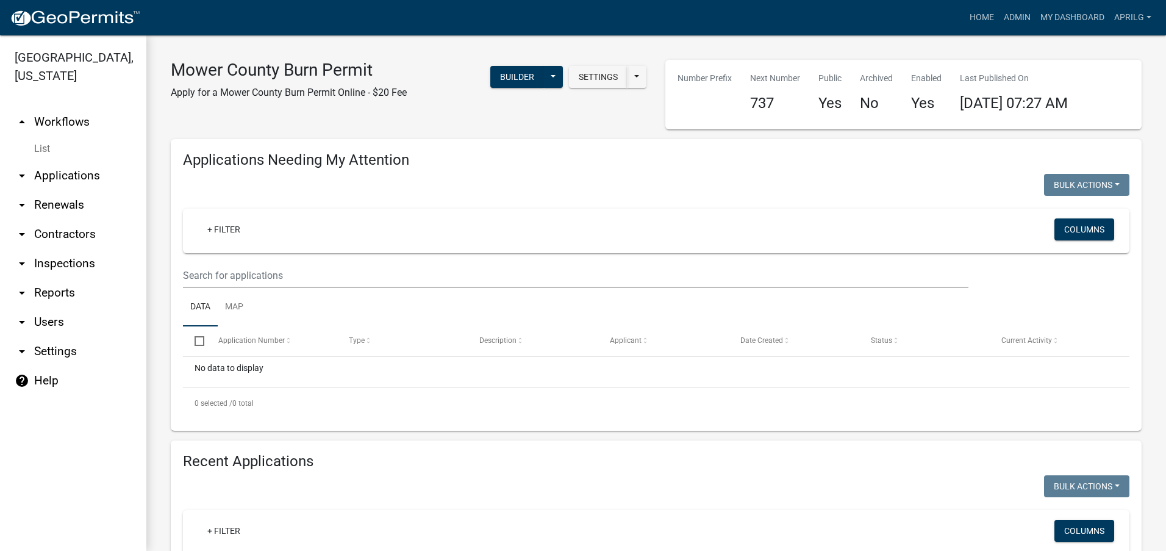
select select "1: 25"
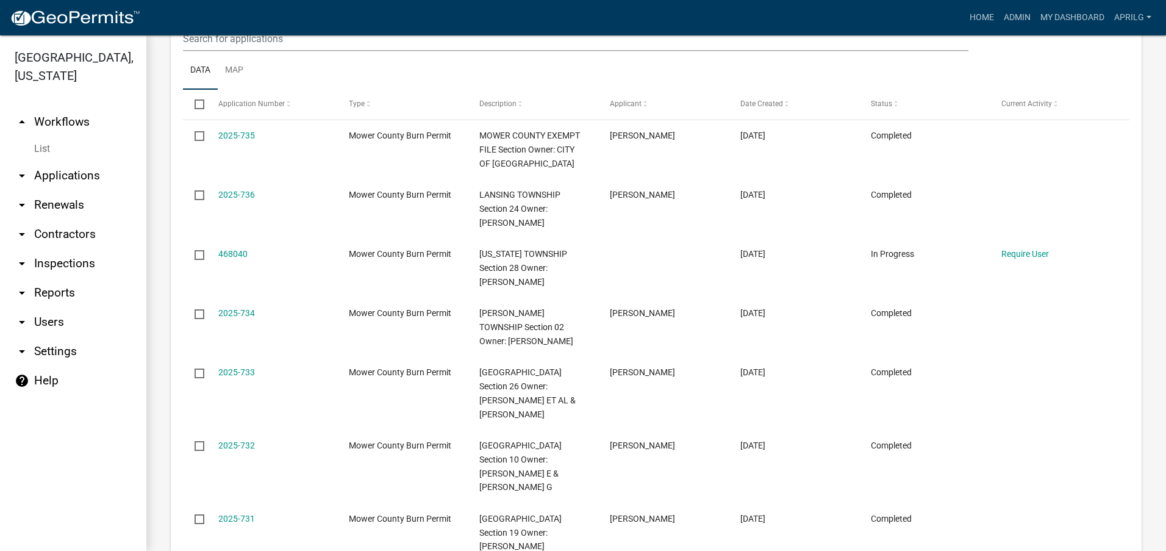
scroll to position [549, 0]
